Goal: Task Accomplishment & Management: Use online tool/utility

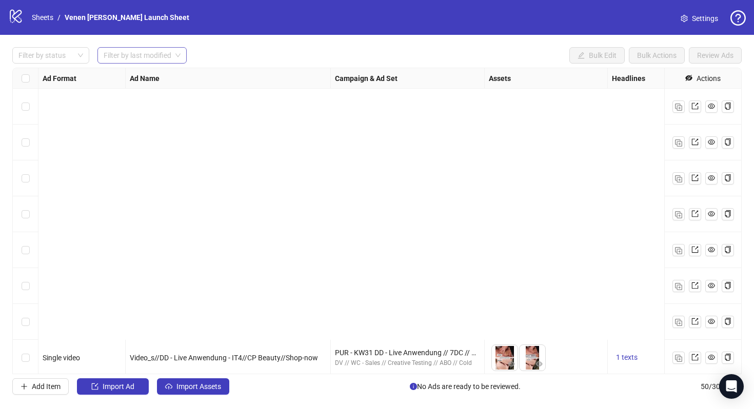
scroll to position [335, 23]
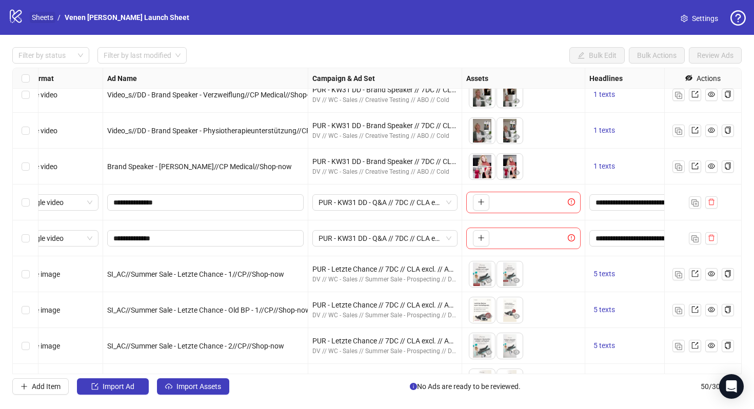
click at [46, 12] on link "Sheets" at bounding box center [43, 17] width 26 height 11
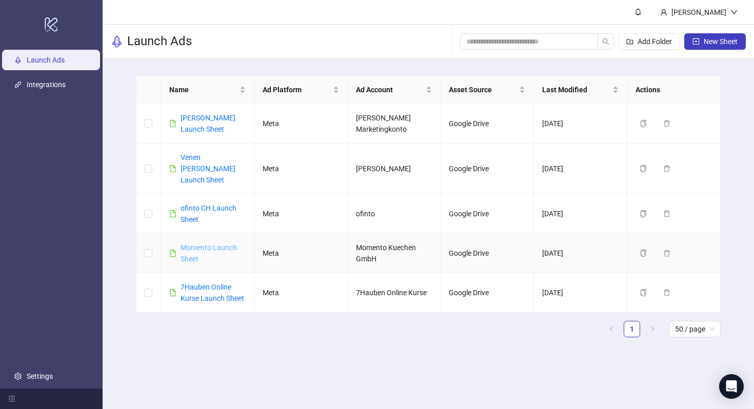
click at [211, 244] on link "Momento Launch Sheet" at bounding box center [209, 253] width 56 height 19
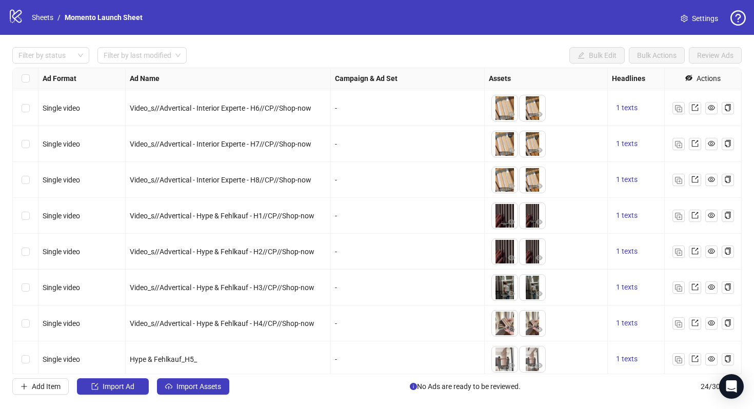
scroll to position [576, 0]
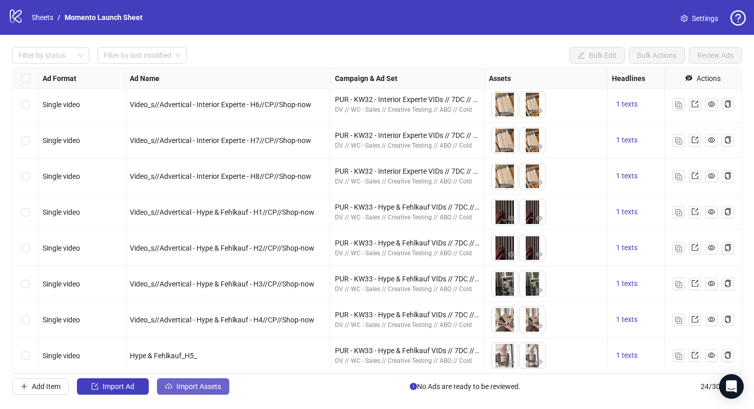
click at [191, 385] on span "Import Assets" at bounding box center [198, 387] width 45 height 8
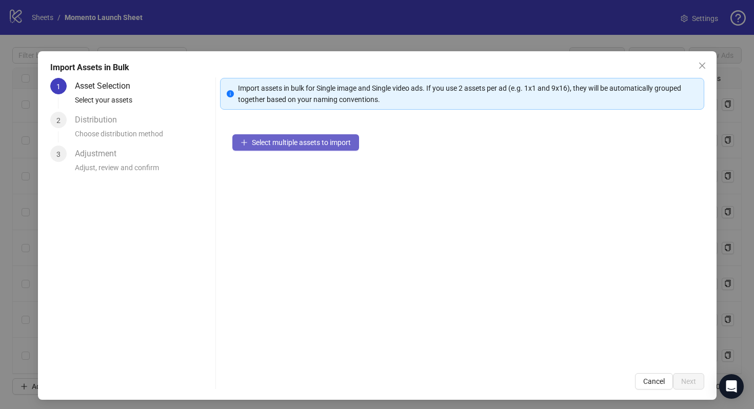
click at [349, 147] on button "Select multiple assets to import" at bounding box center [295, 142] width 127 height 16
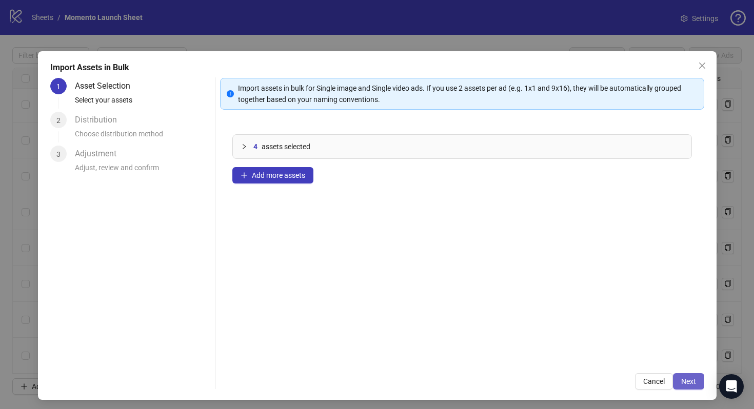
click at [689, 376] on button "Next" at bounding box center [688, 381] width 31 height 16
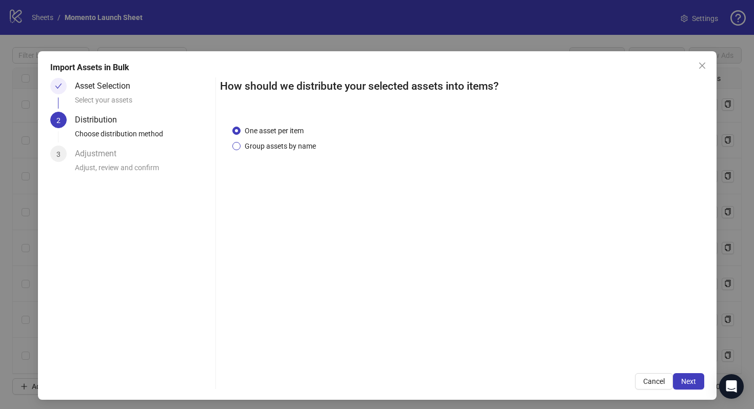
click at [294, 145] on span "Group assets by name" at bounding box center [280, 146] width 79 height 11
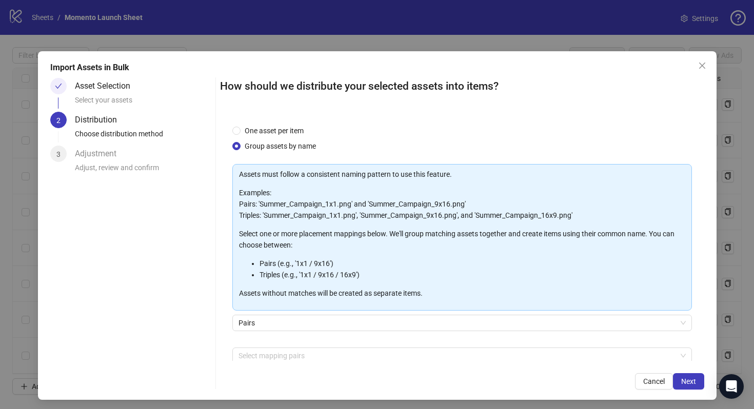
scroll to position [52, 0]
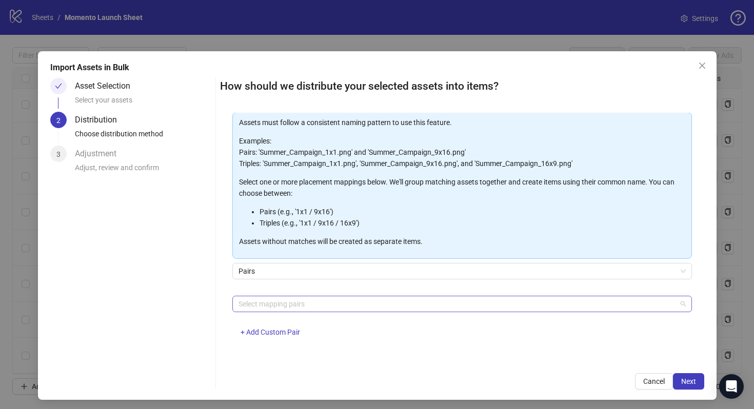
click at [341, 304] on div at bounding box center [456, 304] width 445 height 14
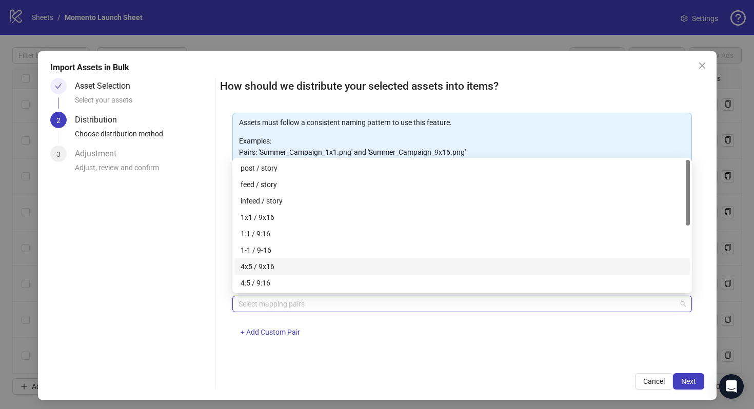
click at [331, 273] on div "4x5 / 9x16" at bounding box center [461, 266] width 455 height 16
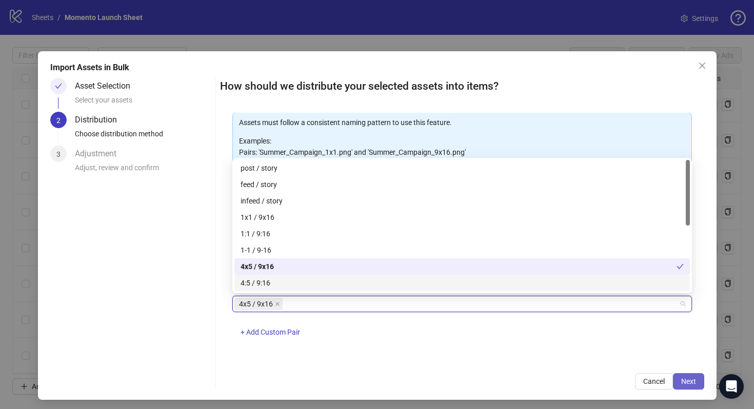
click at [697, 381] on button "Next" at bounding box center [688, 381] width 31 height 16
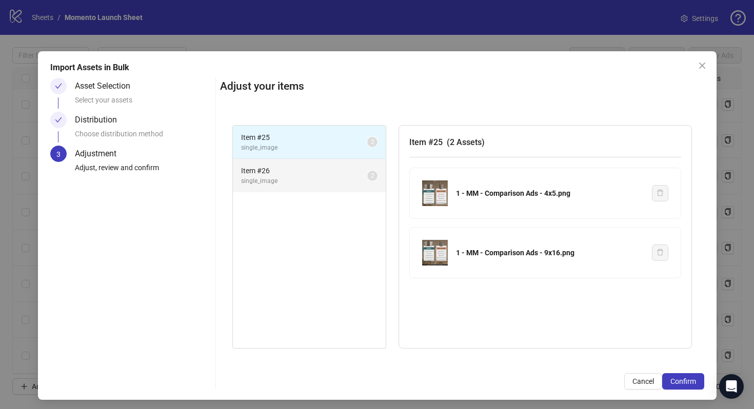
click at [301, 176] on span "single_image" at bounding box center [304, 181] width 126 height 10
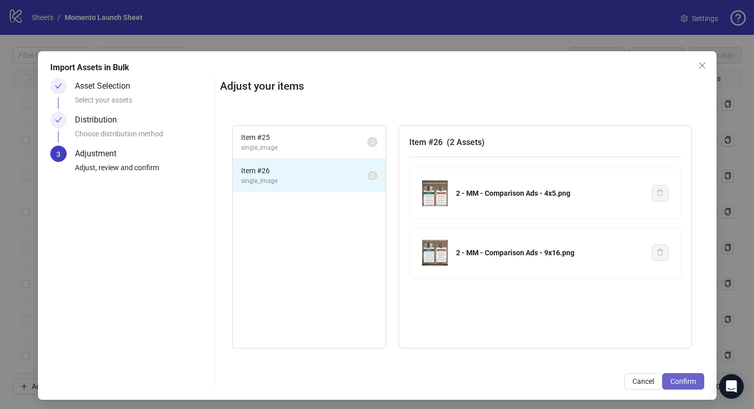
click at [690, 385] on span "Confirm" at bounding box center [683, 381] width 26 height 8
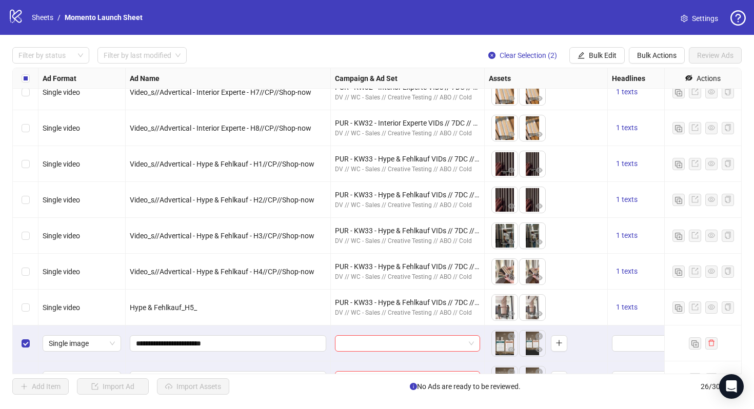
scroll to position [648, 0]
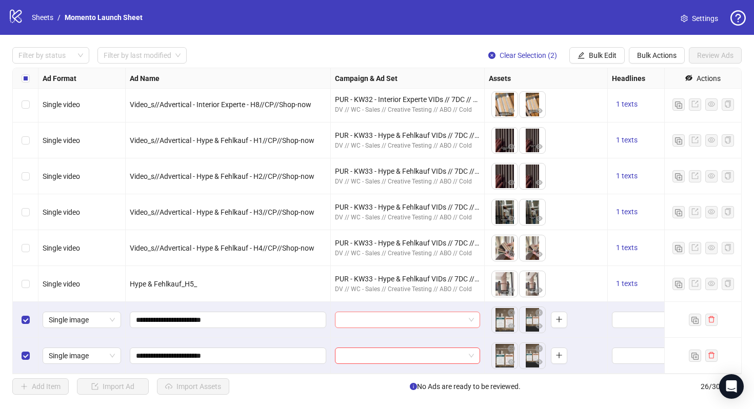
click at [393, 323] on input "search" at bounding box center [403, 319] width 124 height 15
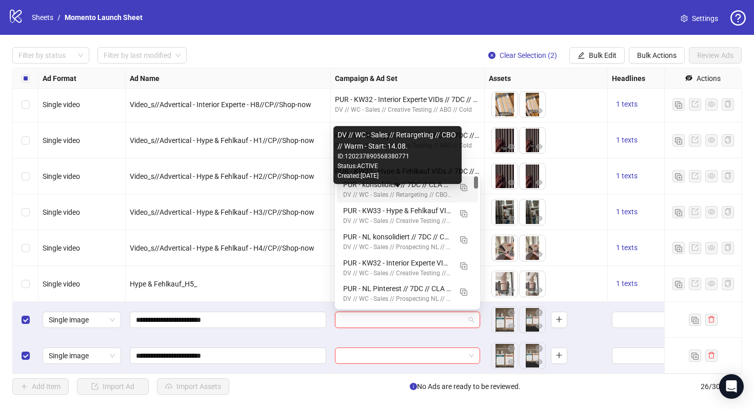
click at [381, 194] on div "DV // WC - Sales // Retargeting // CBO // Warm - Start: 14.08." at bounding box center [397, 195] width 108 height 10
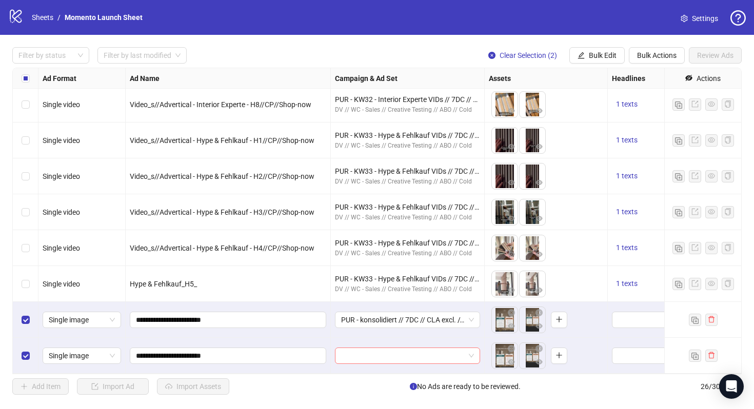
click at [408, 354] on input "search" at bounding box center [403, 355] width 124 height 15
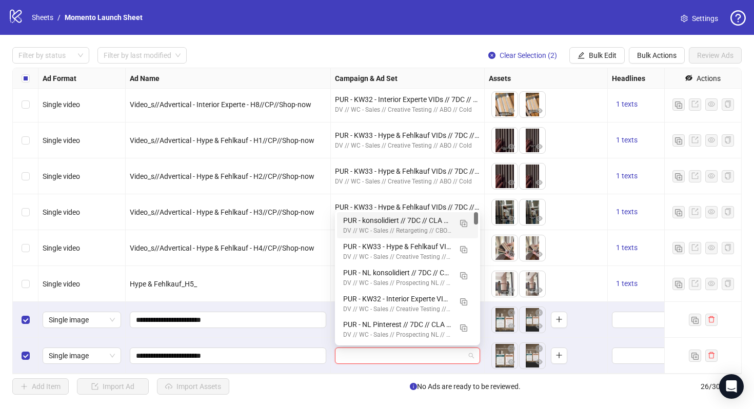
click at [390, 223] on div "PUR - konsolidiert // 7DC // CLA excl. // ADV ECA:FB/IG_L365D + WCA:PV_L180D + …" at bounding box center [397, 220] width 108 height 11
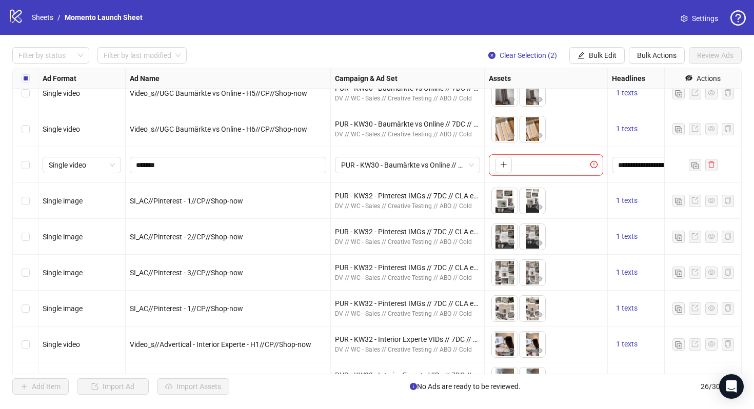
scroll to position [17, 0]
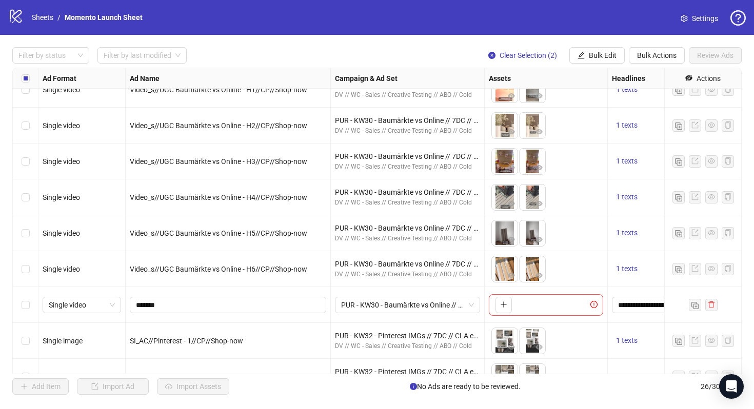
click at [20, 304] on div "Select row 7" at bounding box center [26, 305] width 26 height 36
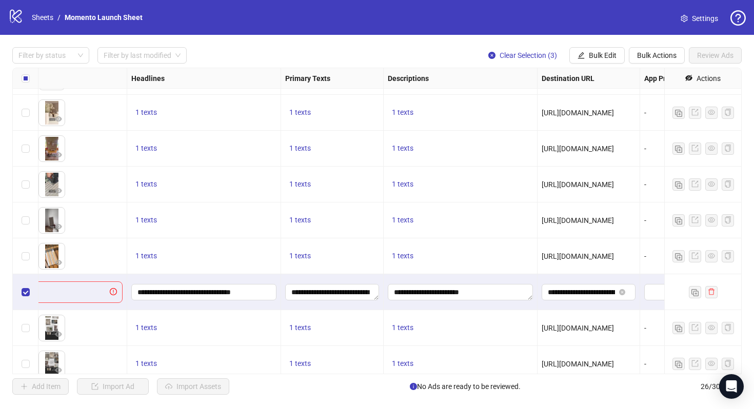
scroll to position [34, 481]
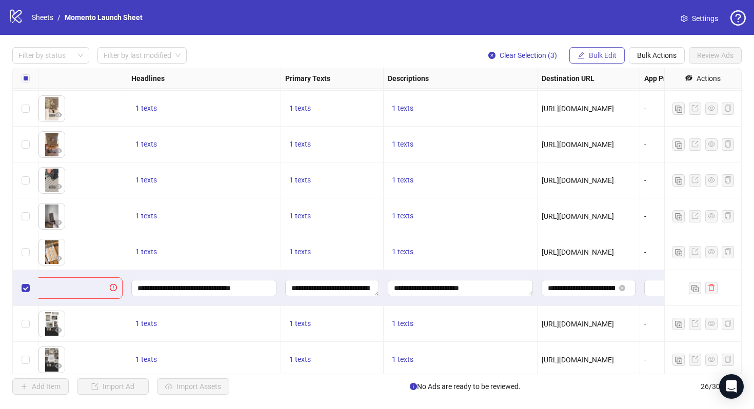
click at [592, 48] on button "Bulk Edit" at bounding box center [596, 55] width 55 height 16
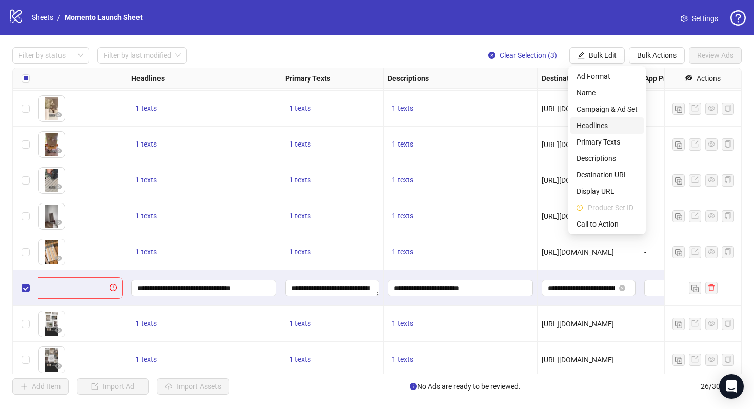
click at [606, 123] on span "Headlines" at bounding box center [606, 125] width 61 height 11
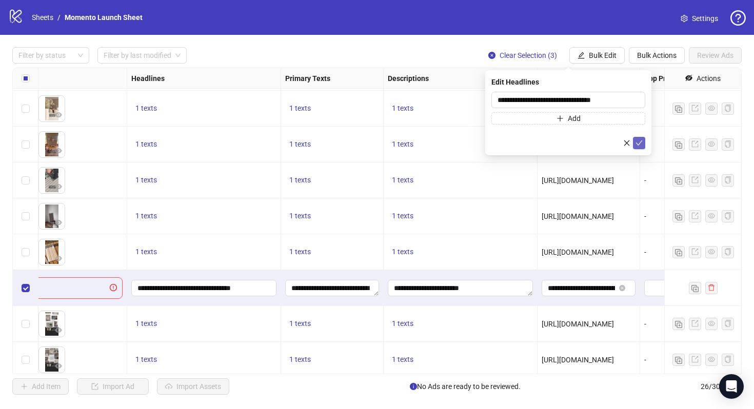
click at [643, 144] on button "submit" at bounding box center [639, 143] width 12 height 12
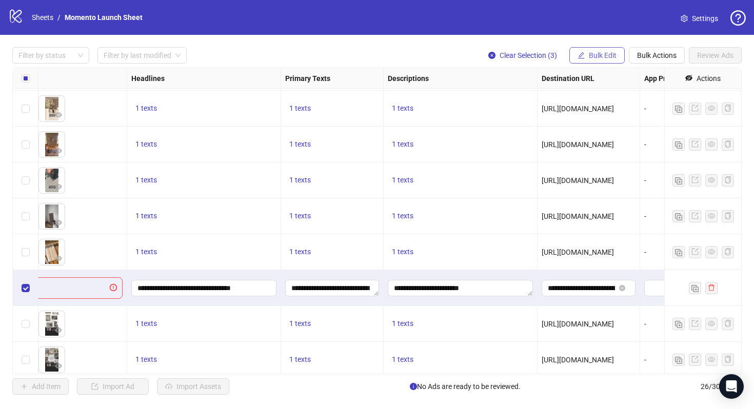
click at [603, 62] on button "Bulk Edit" at bounding box center [596, 55] width 55 height 16
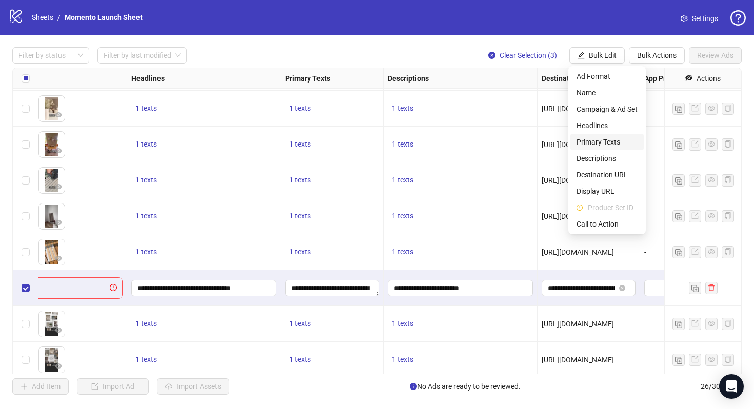
click at [611, 141] on span "Primary Texts" at bounding box center [606, 141] width 61 height 11
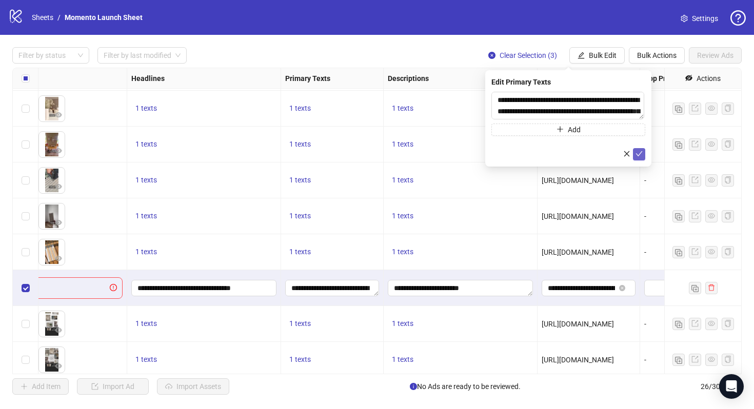
click at [642, 154] on icon "check" at bounding box center [638, 153] width 7 height 7
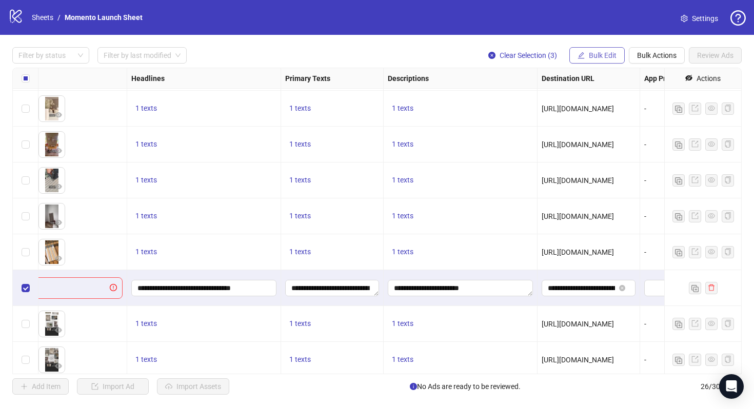
click at [598, 56] on span "Bulk Edit" at bounding box center [603, 55] width 28 height 8
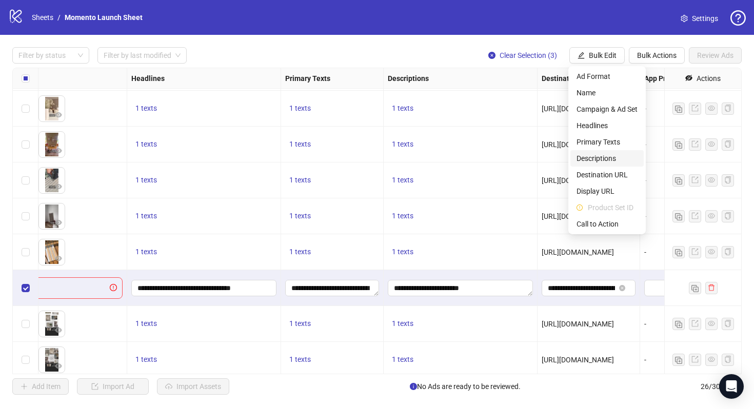
click at [615, 158] on span "Descriptions" at bounding box center [606, 158] width 61 height 11
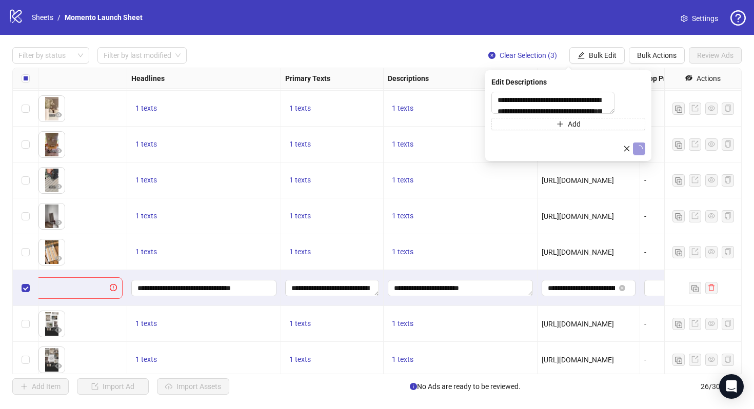
click at [635, 152] on icon "loading" at bounding box center [639, 149] width 8 height 8
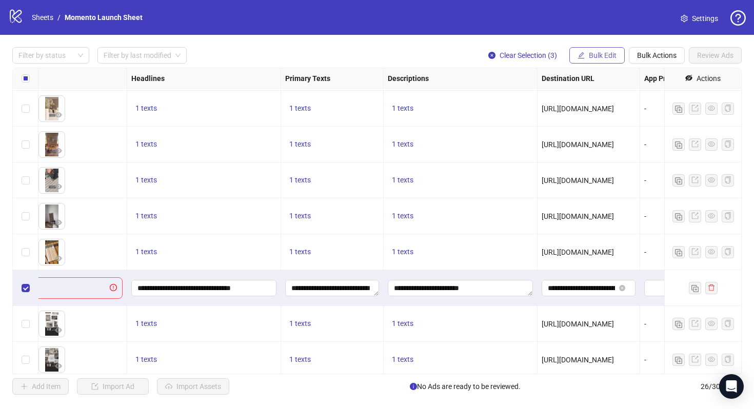
click at [601, 59] on span "Bulk Edit" at bounding box center [603, 55] width 28 height 8
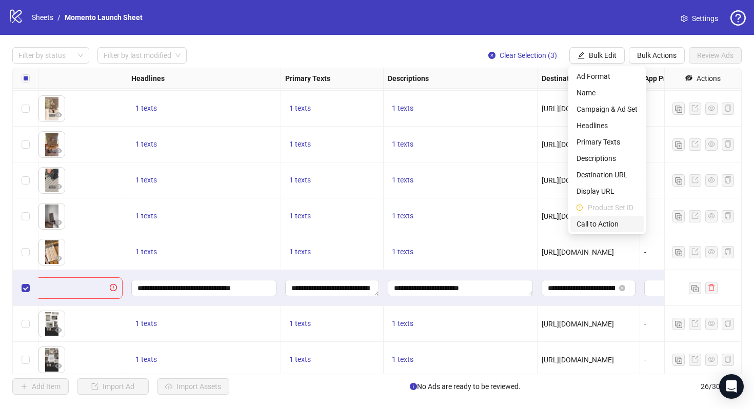
click at [614, 223] on span "Call to Action" at bounding box center [606, 223] width 61 height 11
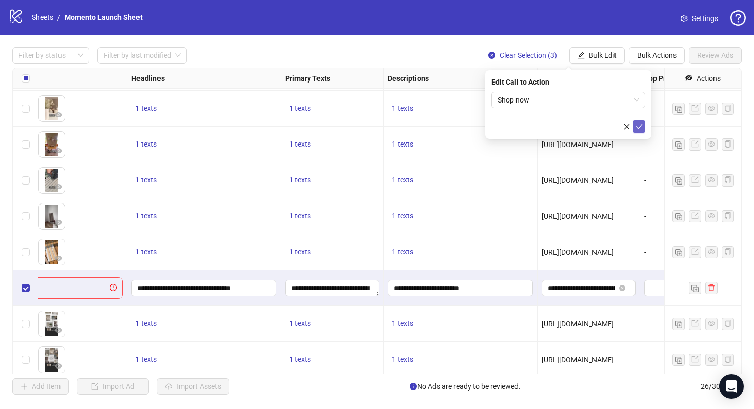
click at [640, 130] on span "submit" at bounding box center [638, 127] width 7 height 8
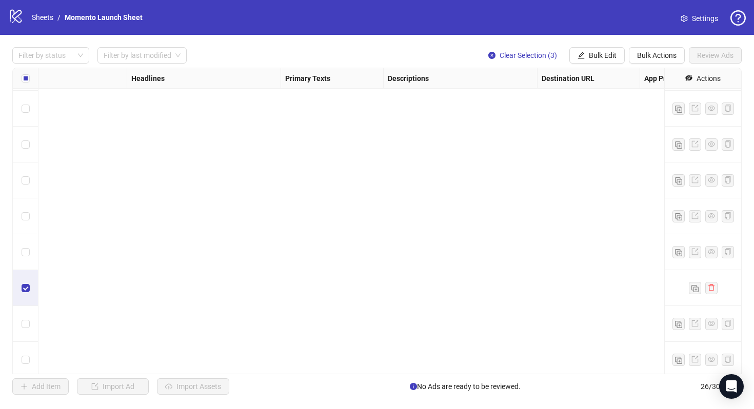
scroll to position [648, 481]
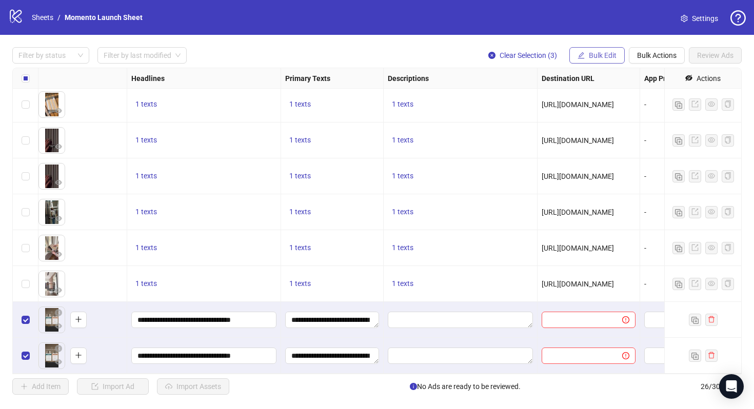
click at [585, 56] on button "Bulk Edit" at bounding box center [596, 55] width 55 height 16
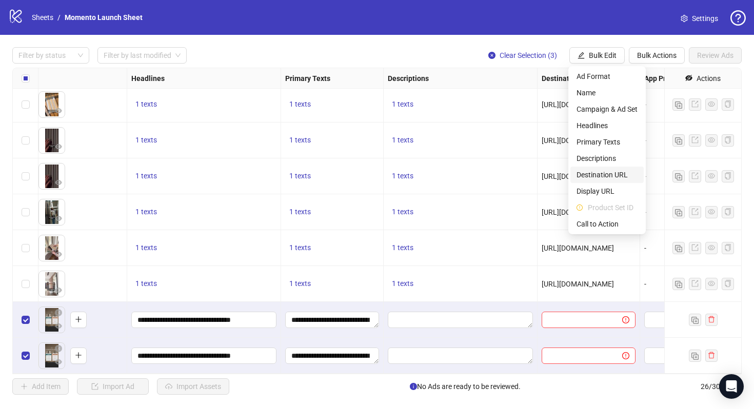
click at [613, 169] on span "Destination URL" at bounding box center [606, 174] width 61 height 11
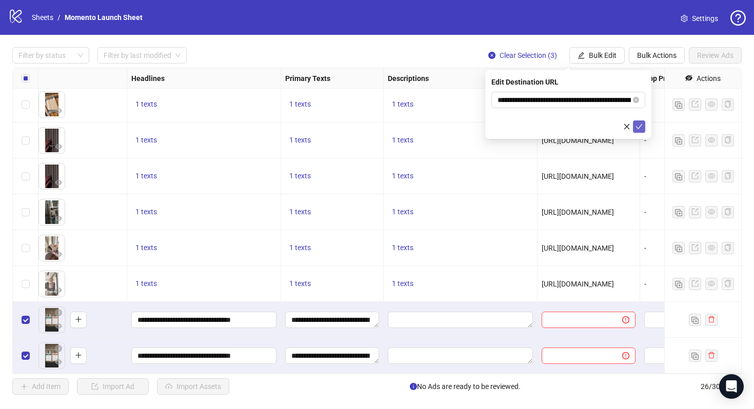
click at [638, 129] on icon "check" at bounding box center [638, 126] width 7 height 7
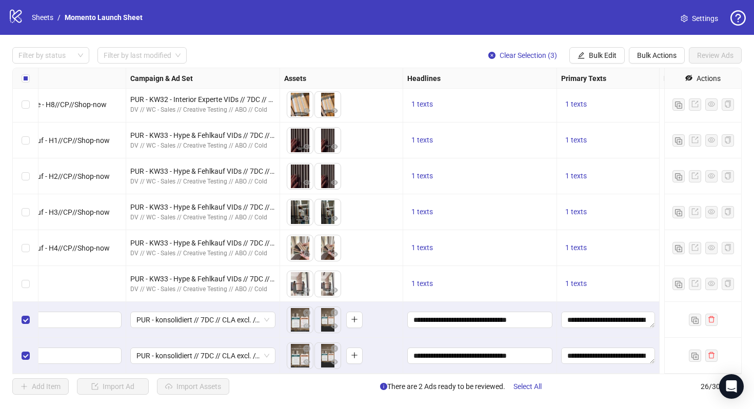
scroll to position [648, 0]
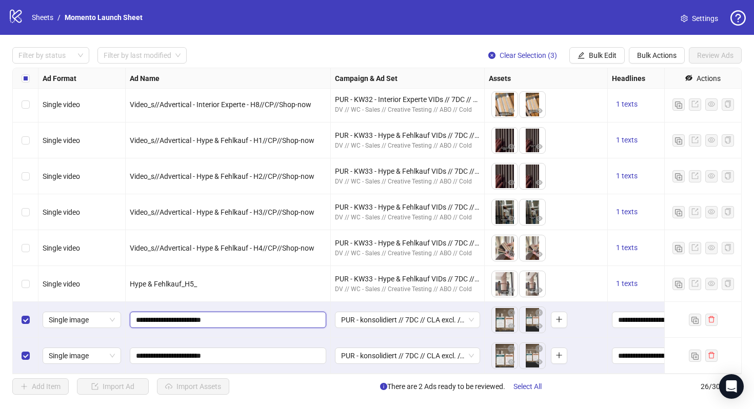
click at [239, 323] on input "**********" at bounding box center [227, 319] width 182 height 11
type input "**********"
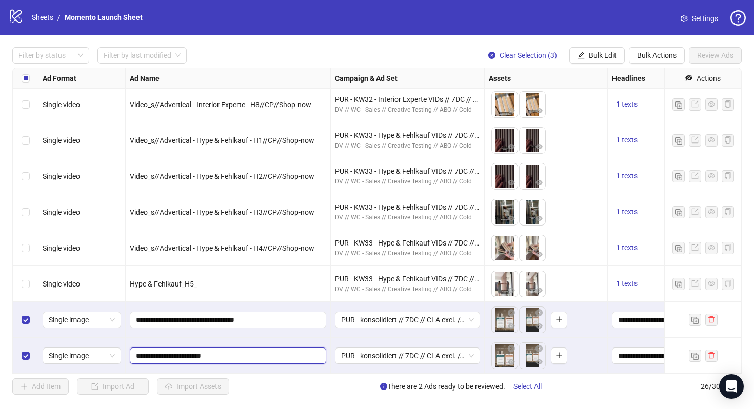
click at [225, 355] on input "**********" at bounding box center [227, 355] width 182 height 11
paste input "**********"
type input "**********"
click at [293, 307] on div "**********" at bounding box center [228, 320] width 205 height 36
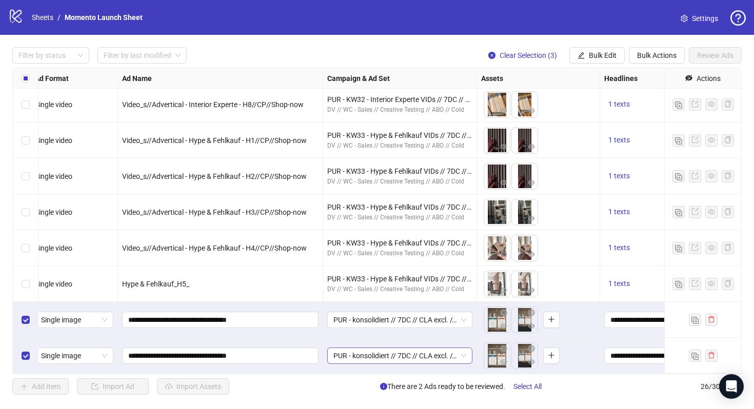
scroll to position [648, 7]
click at [213, 354] on input "**********" at bounding box center [220, 355] width 182 height 11
type input "**********"
click at [239, 324] on input "**********" at bounding box center [220, 319] width 182 height 11
click at [379, 315] on span "PUR - konsolidiert // 7DC // CLA excl. // ADV ECA:FB/IG_L365D + WCA:PV_L180D + …" at bounding box center [400, 319] width 133 height 15
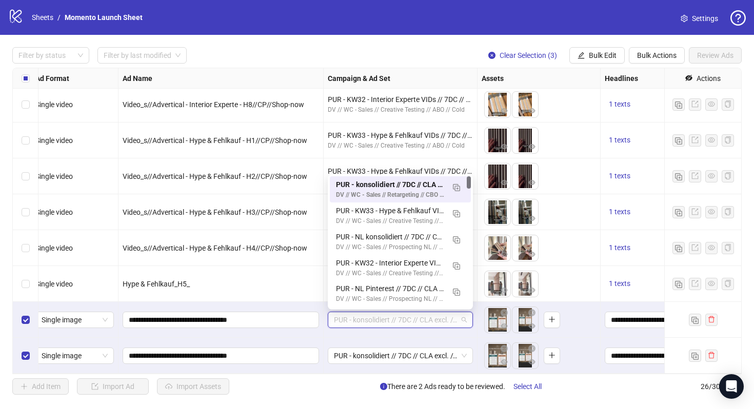
click at [317, 305] on div "**********" at bounding box center [220, 320] width 205 height 36
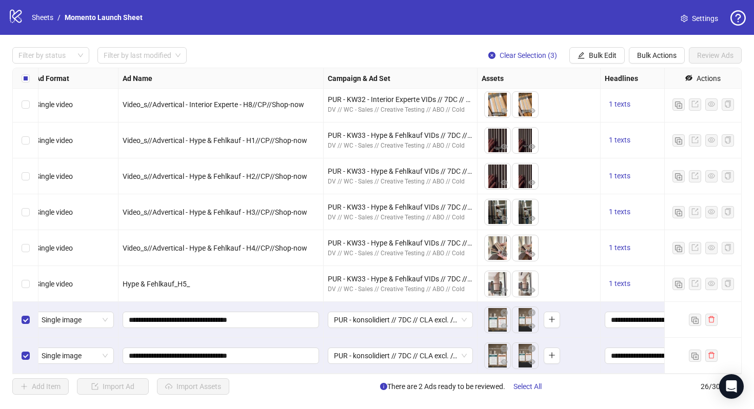
click at [397, 329] on div "PUR - konsolidiert // 7DC // CLA excl. // ADV ECA:FB/IG_L365D + WCA:PV_L180D + …" at bounding box center [401, 320] width 154 height 36
click at [404, 321] on span "PUR - konsolidiert // 7DC // CLA excl. // ADV ECA:FB/IG_L365D + WCA:PV_L180D + …" at bounding box center [400, 319] width 133 height 15
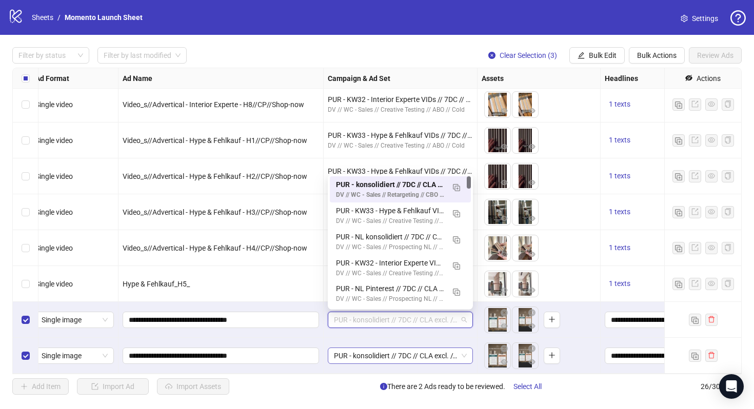
click at [417, 362] on span "PUR - konsolidiert // 7DC // CLA excl. // ADV ECA:FB/IG_L365D + WCA:PV_L180D + …" at bounding box center [400, 355] width 133 height 15
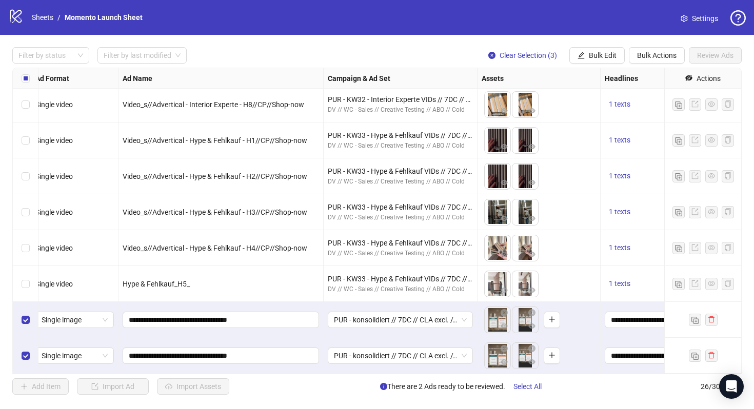
click at [367, 372] on div "PUR - konsolidiert // 7DC // CLA excl. // ADV ECA:FB/IG_L365D + WCA:PV_L180D + …" at bounding box center [401, 356] width 154 height 36
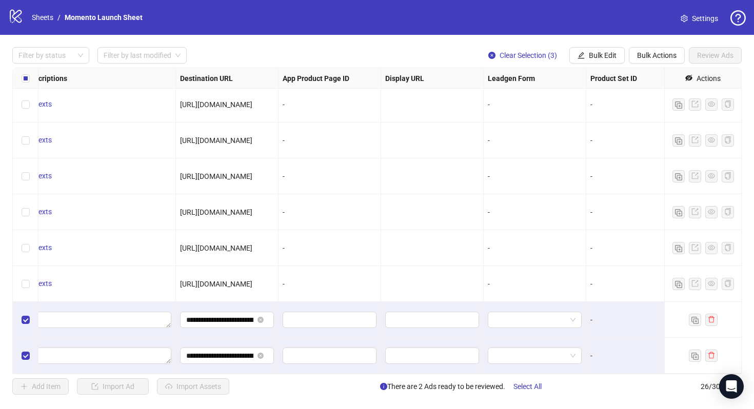
scroll to position [648, 949]
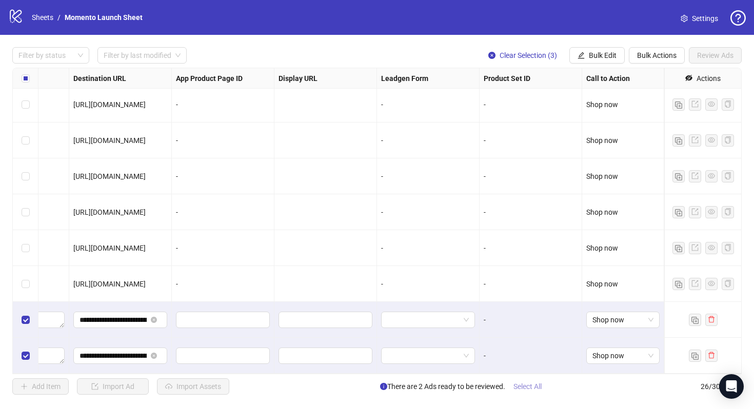
click at [523, 386] on span "Select All" at bounding box center [527, 387] width 28 height 8
click at [720, 55] on span "Review Ads" at bounding box center [715, 55] width 36 height 8
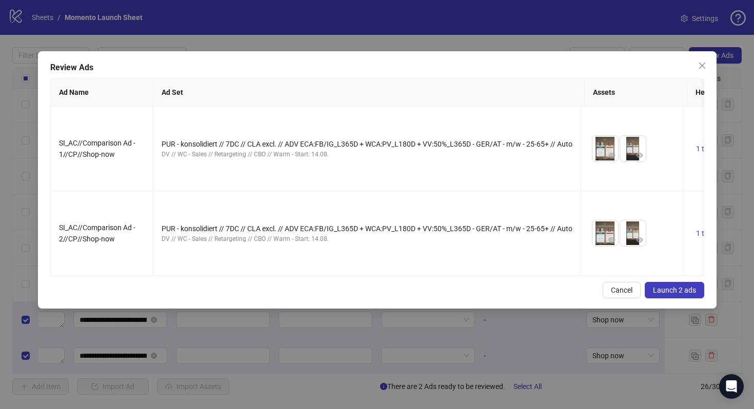
click at [687, 281] on div "Review Ads Ad Name Ad Set Assets Headlines Primary Texts Descriptions Destinati…" at bounding box center [377, 179] width 678 height 257
click at [689, 287] on span "Launch 2 ads" at bounding box center [674, 290] width 43 height 8
